Goal: Information Seeking & Learning: Learn about a topic

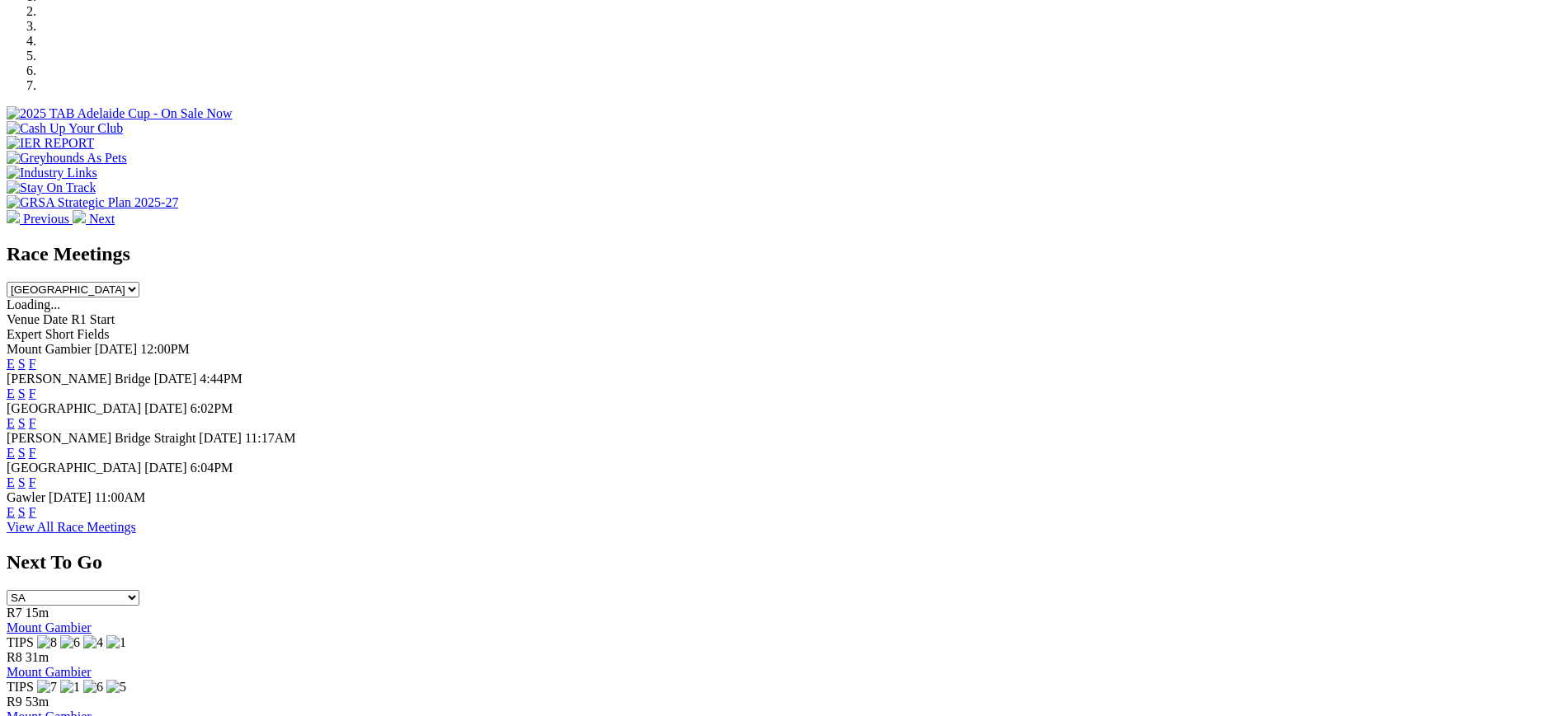
scroll to position [624, 0]
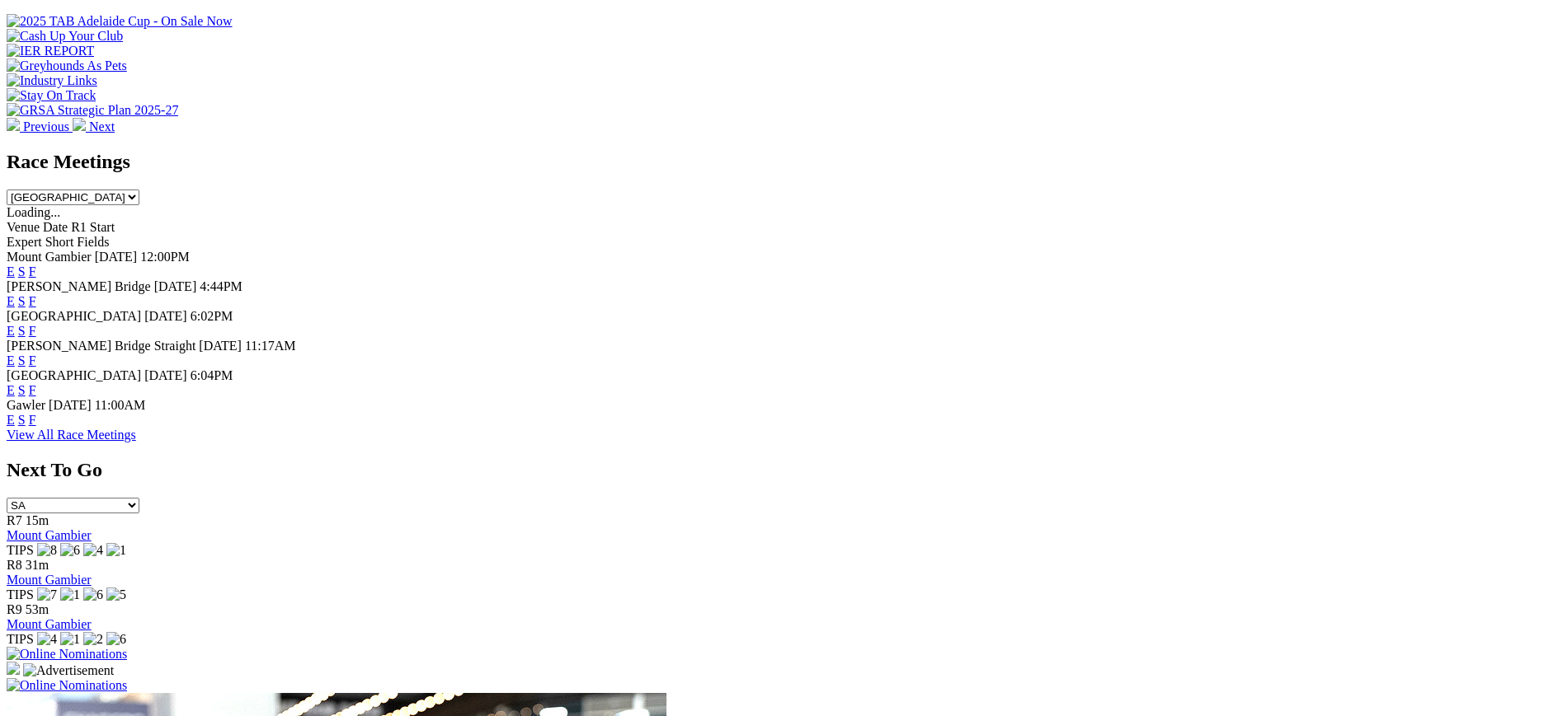
click at [36, 353] on link "F" at bounding box center [32, 360] width 8 height 14
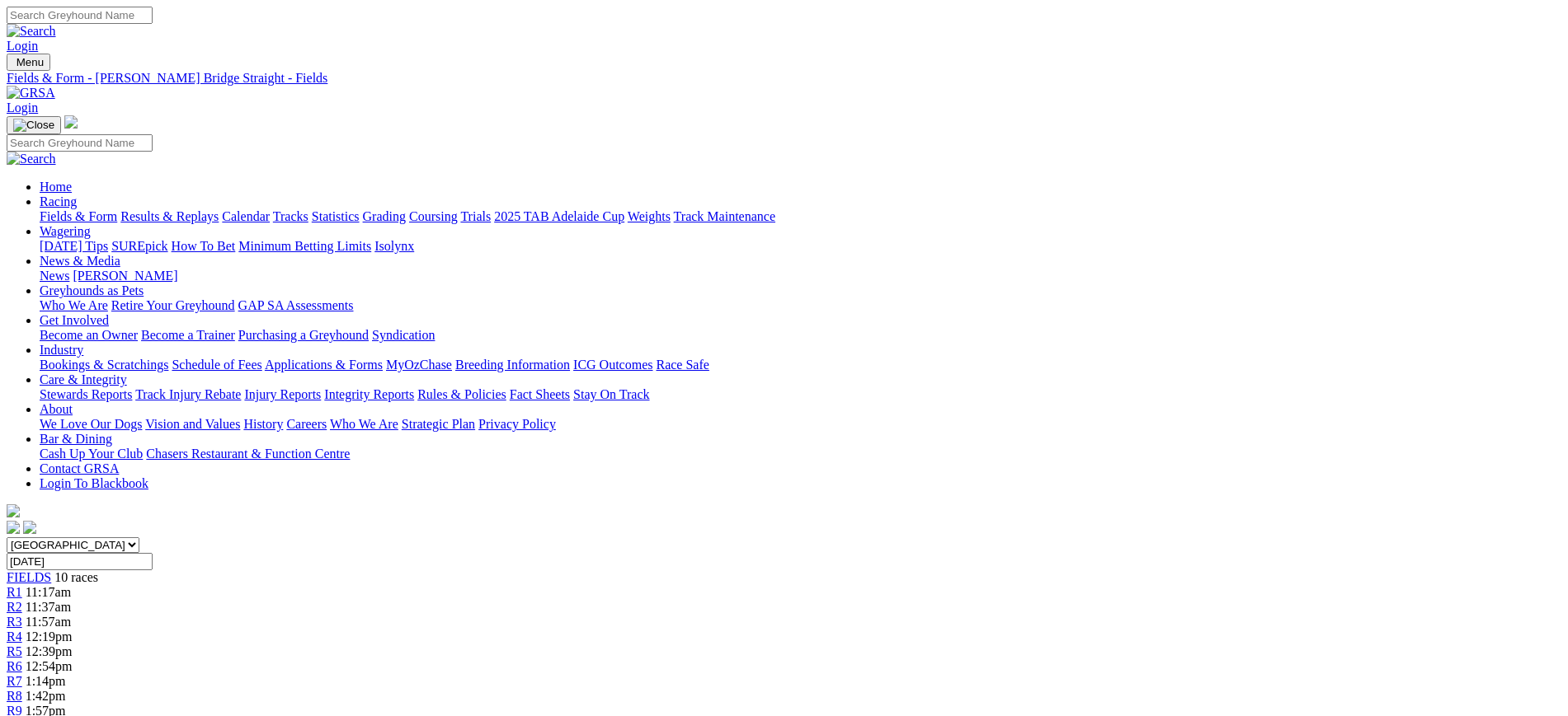
click at [55, 85] on img at bounding box center [31, 93] width 49 height 15
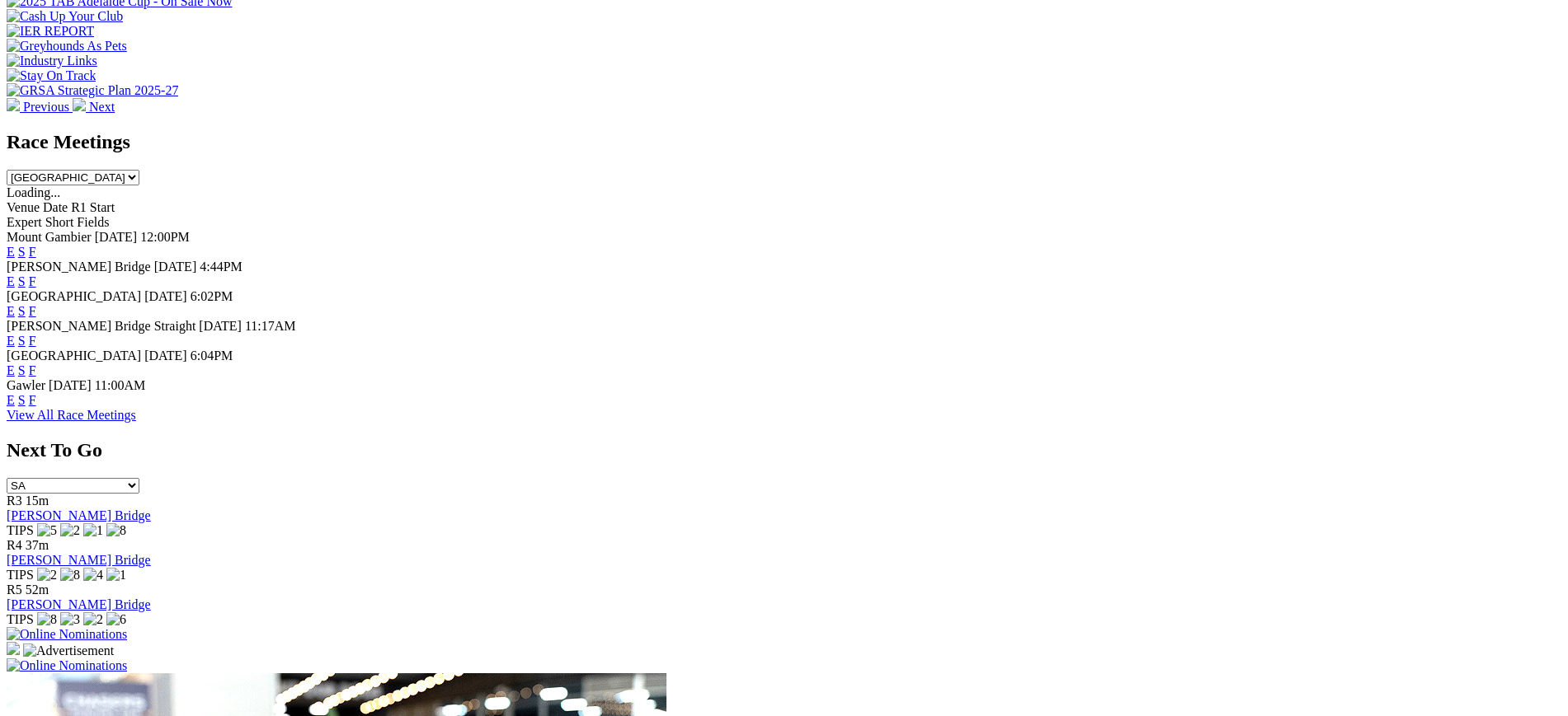
scroll to position [644, 0]
click at [36, 363] on link "F" at bounding box center [32, 370] width 8 height 14
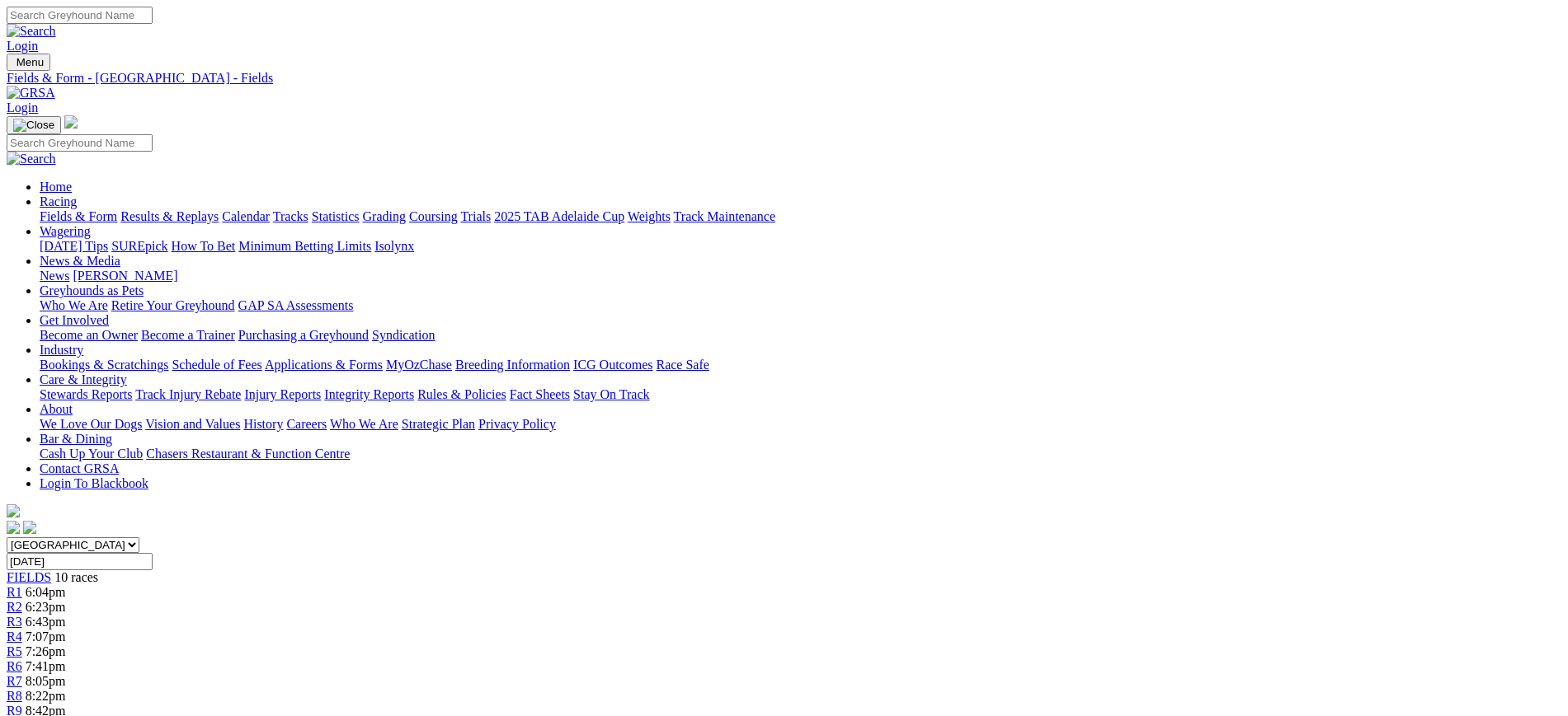
click at [55, 85] on img at bounding box center [31, 93] width 49 height 15
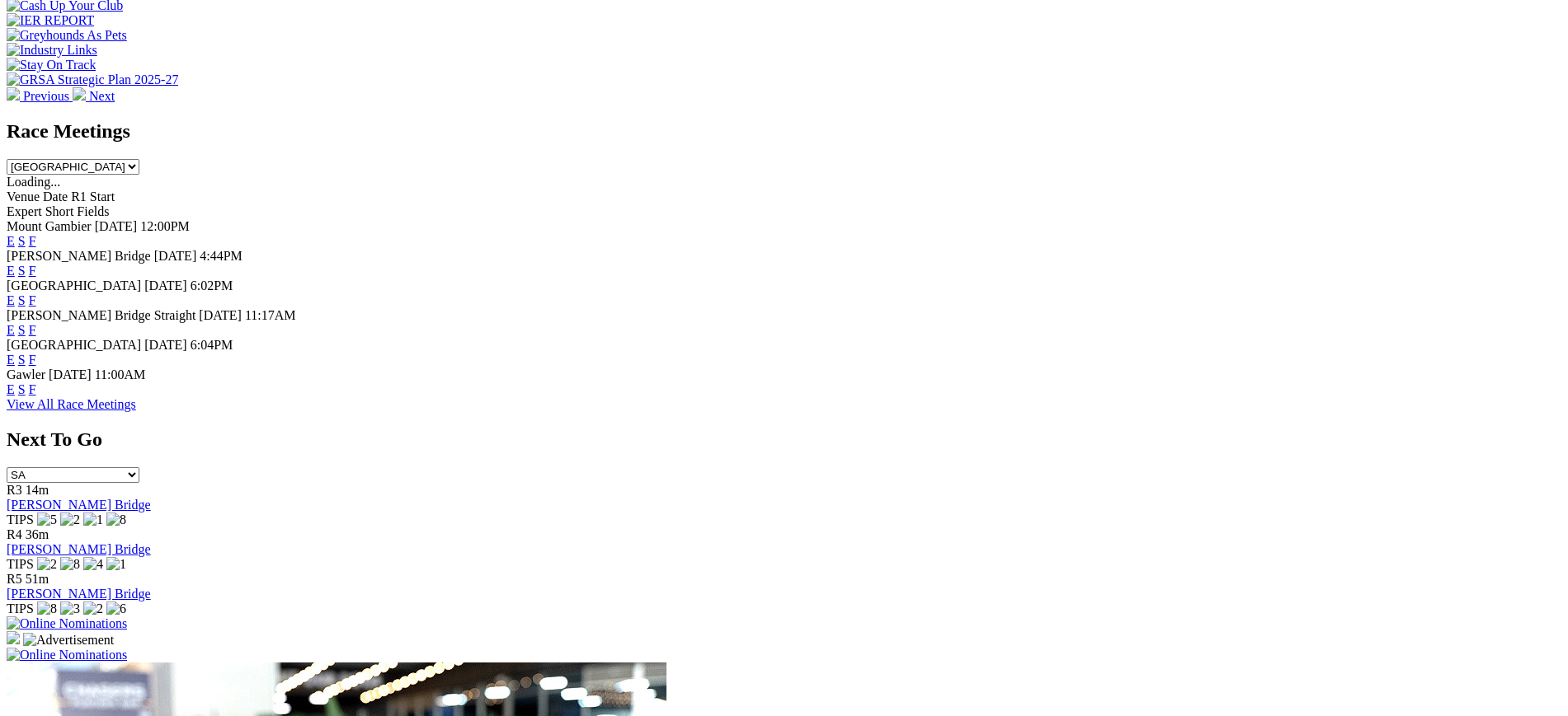
scroll to position [654, 0]
click at [36, 395] on link "F" at bounding box center [32, 389] width 8 height 14
